Goal: Information Seeking & Learning: Learn about a topic

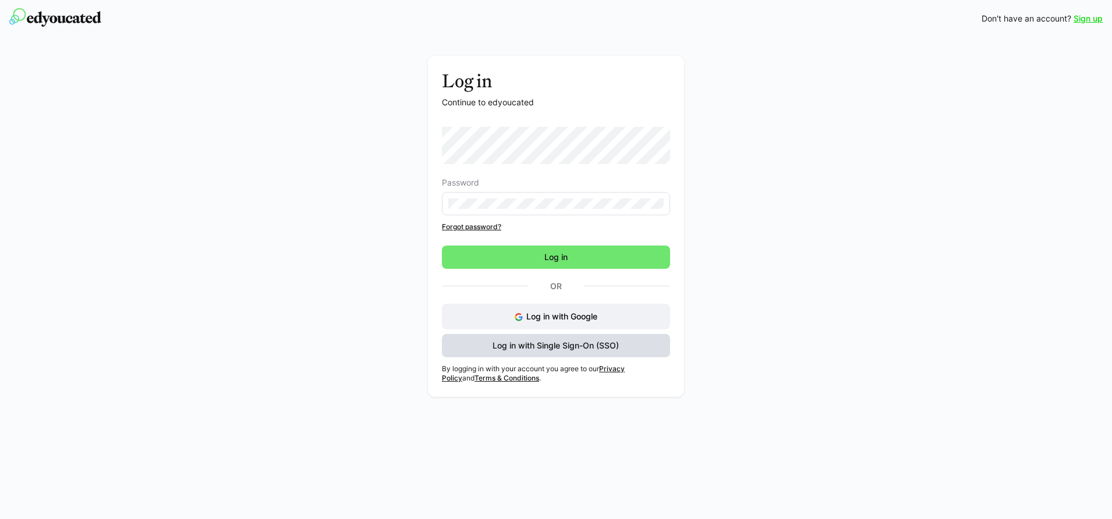
click at [555, 350] on span "Log in with Single Sign-On (SSO)" at bounding box center [556, 346] width 130 height 12
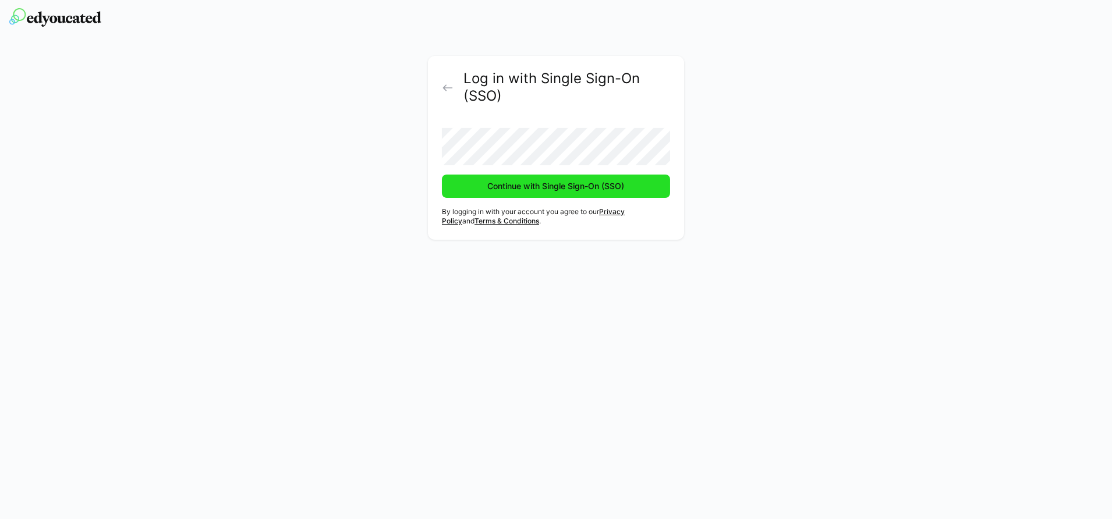
click at [559, 180] on span "Continue with Single Sign-On (SSO)" at bounding box center [556, 186] width 140 height 12
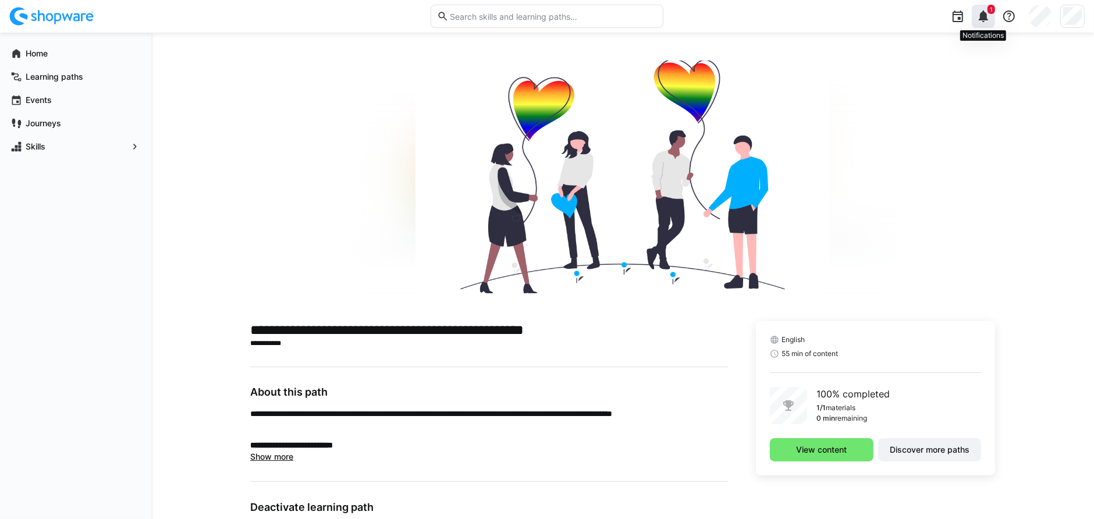
click at [986, 13] on eds-icon at bounding box center [984, 16] width 14 height 14
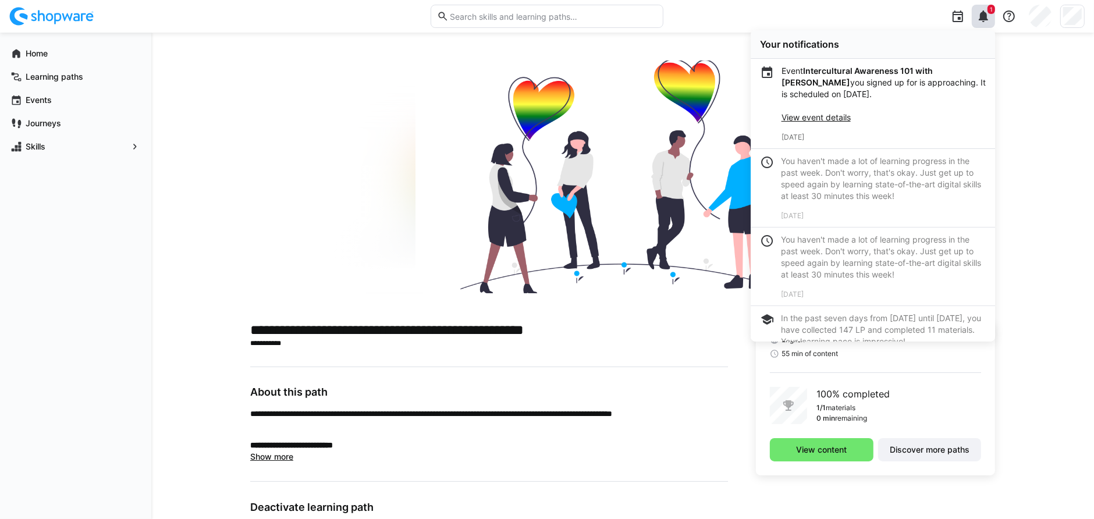
click at [828, 116] on link "View event details" at bounding box center [816, 117] width 69 height 10
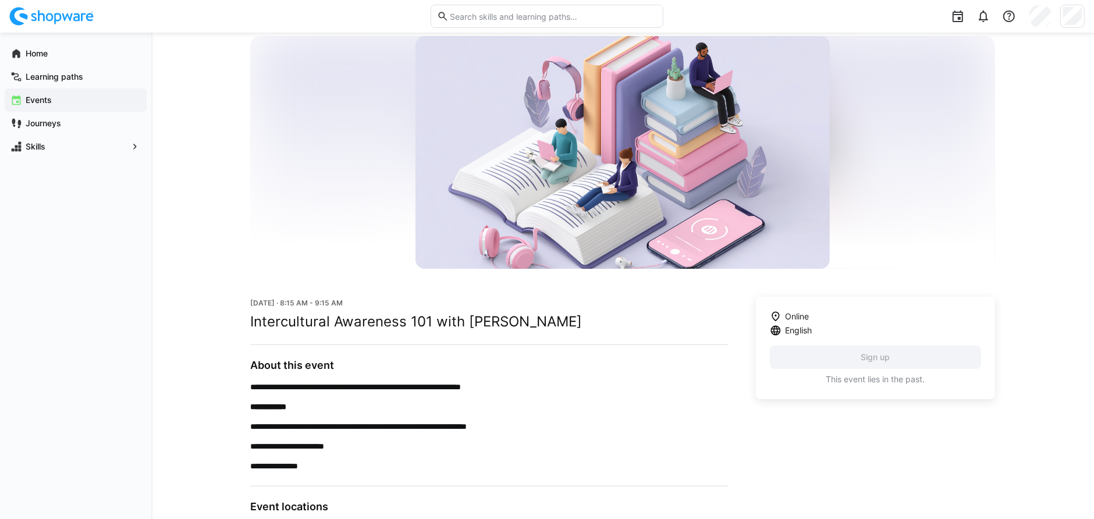
scroll to position [89, 0]
